Goal: Information Seeking & Learning: Learn about a topic

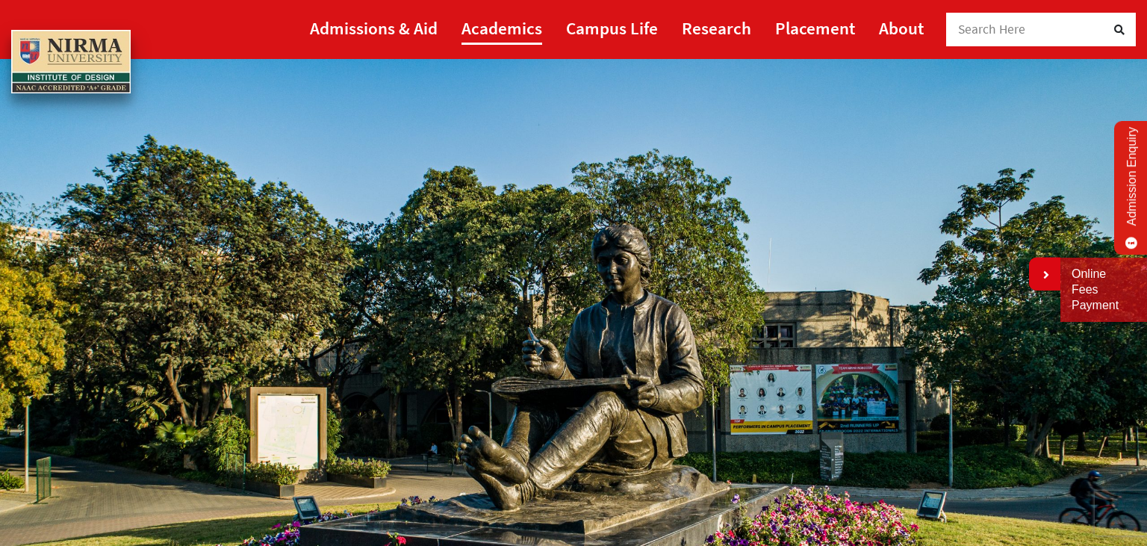
click at [480, 28] on link "Academics" at bounding box center [502, 28] width 81 height 34
click at [985, 28] on div "S" at bounding box center [1032, 30] width 149 height 34
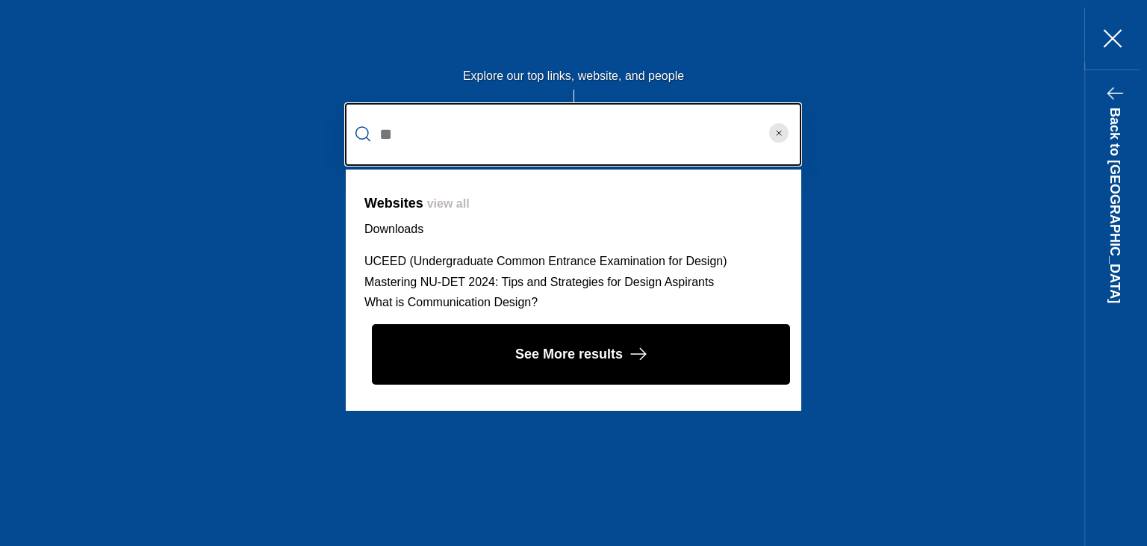
type input "*"
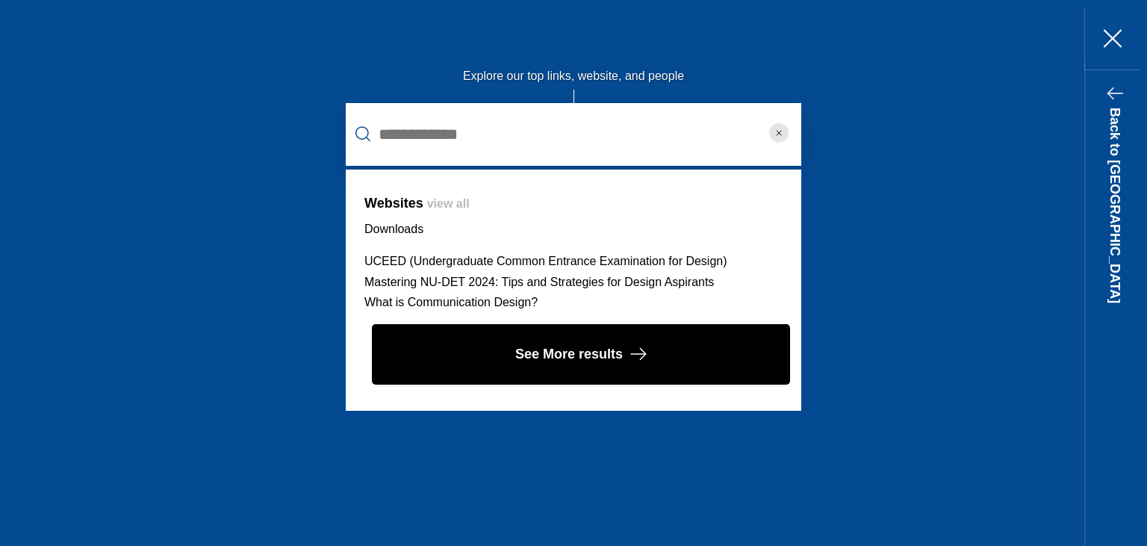
click at [781, 131] on circle "reset" at bounding box center [778, 132] width 19 height 19
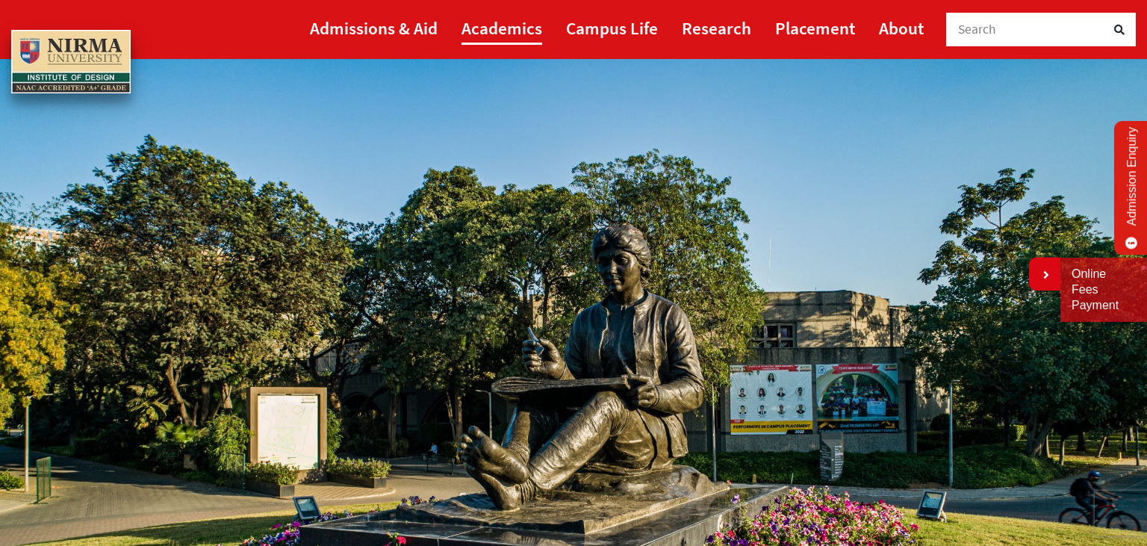
click at [523, 19] on link "Academics" at bounding box center [502, 28] width 81 height 34
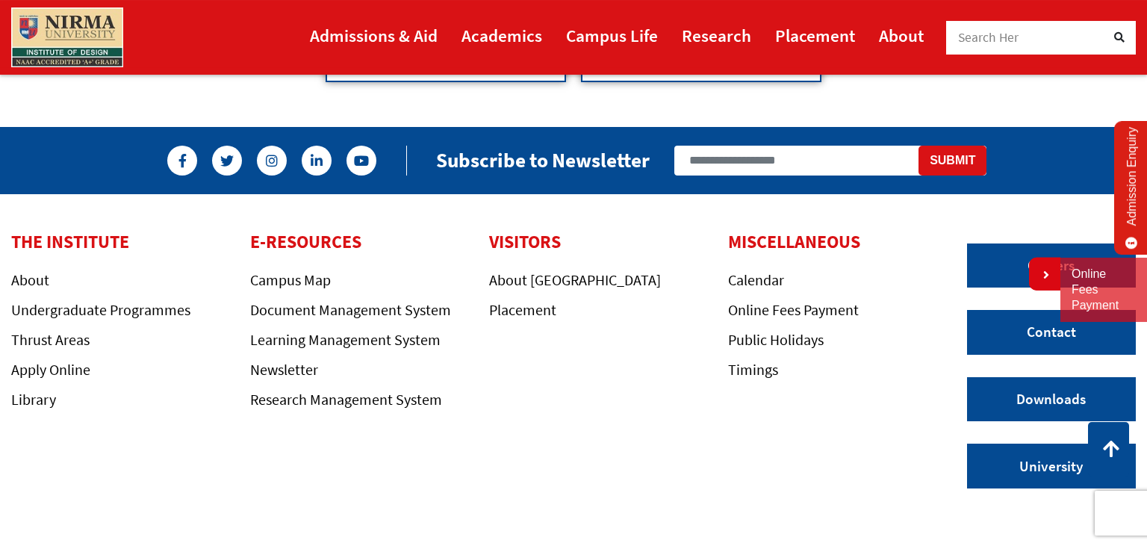
scroll to position [1665, 0]
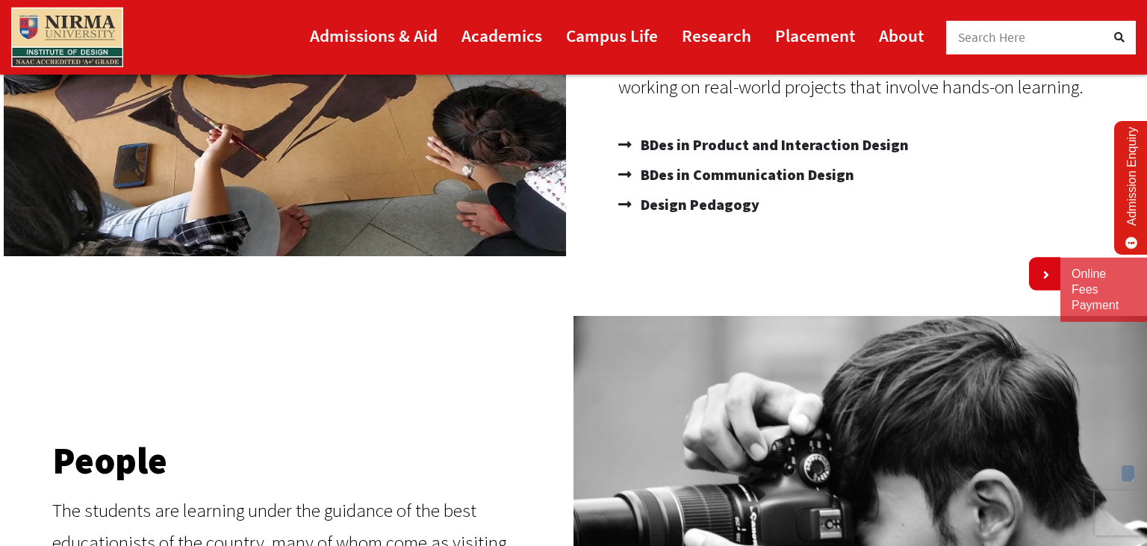
scroll to position [374, 0]
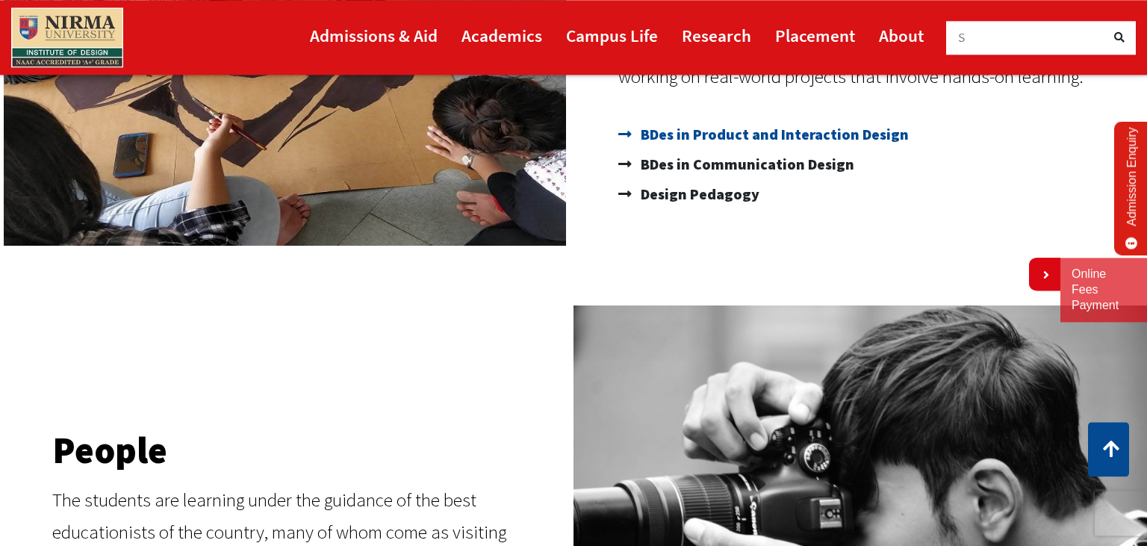
click at [800, 134] on span "BDes in Product and Interaction Design" at bounding box center [773, 135] width 272 height 30
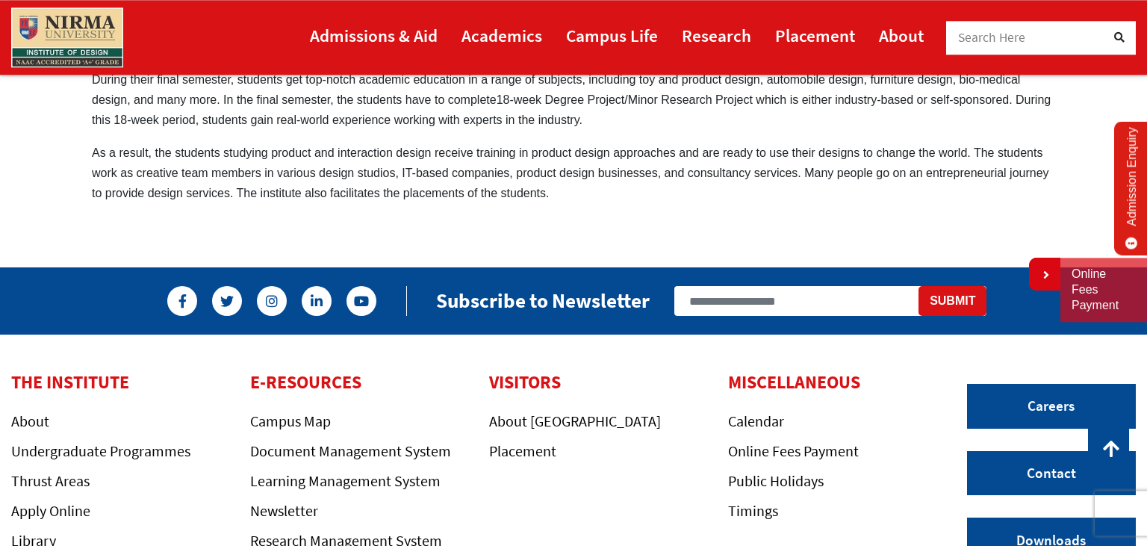
scroll to position [1253, 0]
